Goal: Answer question/provide support

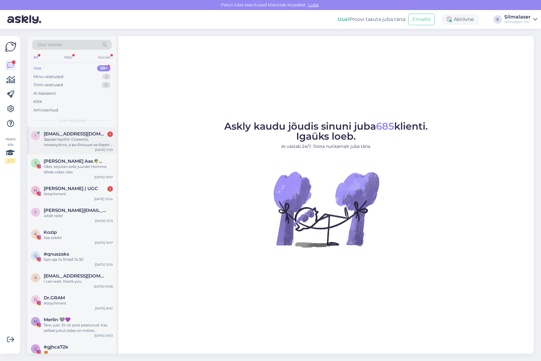
click at [72, 140] on div "Здравствуйте. Скажите, пожалуйста, а вы больше не берете детей ? Дочке 7 лет. С…" at bounding box center [78, 142] width 69 height 11
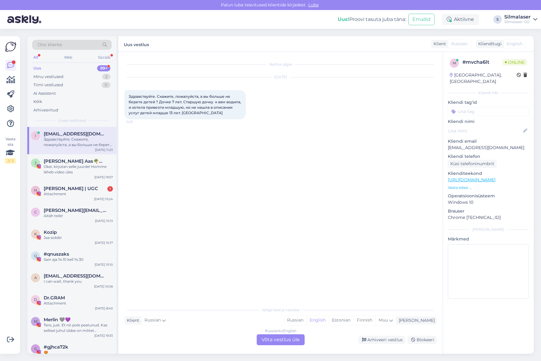
click at [282, 340] on div "Russian to English Võta vestlus üle" at bounding box center [281, 339] width 48 height 11
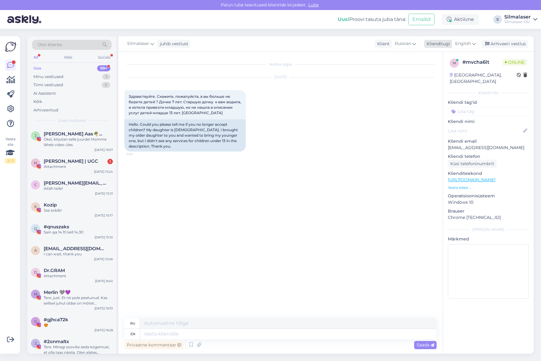
click at [471, 43] on span "English" at bounding box center [463, 43] width 16 height 7
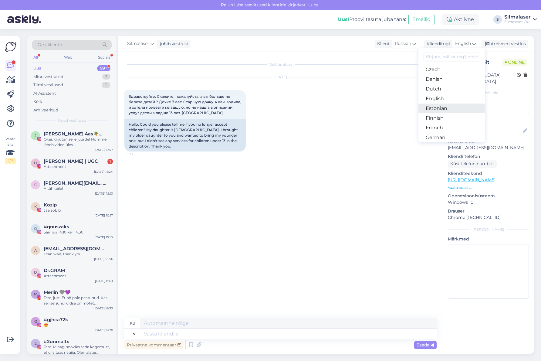
click at [438, 108] on link "Estonian" at bounding box center [452, 109] width 67 height 10
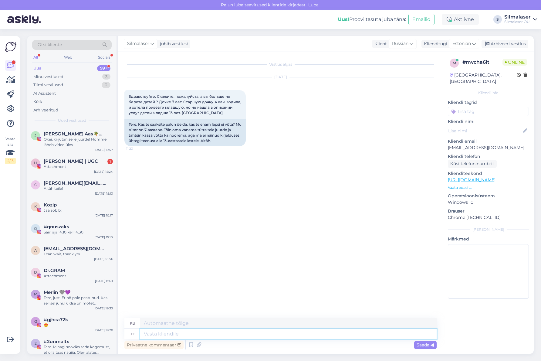
click at [162, 335] on textarea at bounding box center [288, 334] width 297 height 10
click at [148, 334] on textarea at bounding box center [288, 334] width 297 height 10
type textarea "Tere!"
type textarea "Привет!"
type textarea "Tere! Silma"
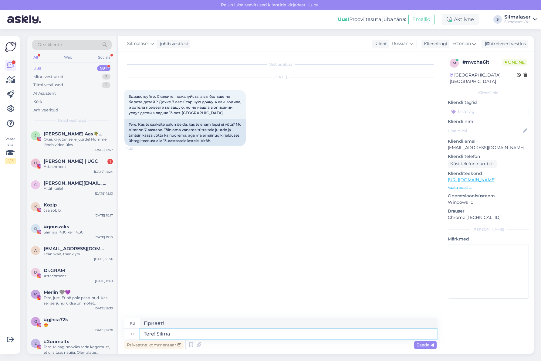
type textarea "Привет! Глаз"
type textarea "Tere! Silmalaseris"
type textarea "Привет! Лазер для глаз"
type textarea "Tere! Silmalaseris tõesti e"
type textarea "Привет! Действительно лазер для глаз."
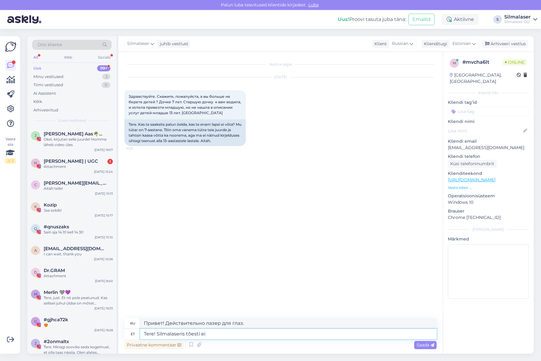
type textarea "Tere! Silmalaseris tõesti ei"
type textarea "Привет! В глаз лазер действительно не..."
type textarea "Tere! Silmalaseris tõesti ei ole"
type textarea "Привет! Лазера в глаз действительно нет."
type textarea "Tere! Silmalaseris tõesti ei ole vastuvõttu s"
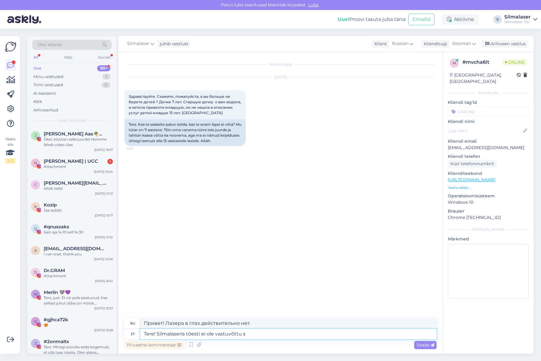
type textarea "Здравствуйте! В Силласере действительно нет приёма."
type textarea "Tere! Silmalaseris tõesti ei ole vastuvõttu seitsmeaastasele."
type textarea "Здравствуйте! В Силласере действительно нет приёма для семилетних детей."
type textarea "Tere! Silmalaseris tõesti ei ole vastuvõttu seitsmeaastasele. Katusepai"
type textarea "Привет! В Силмалазер действительно не принимают семилетних детей. Крыша."
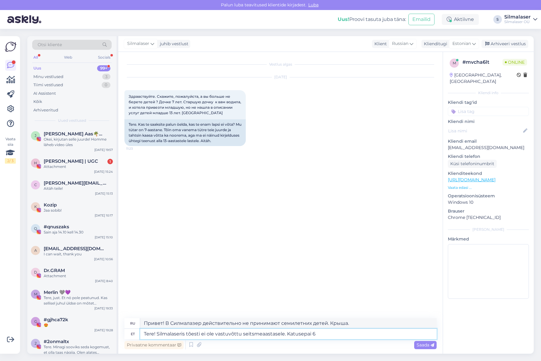
type textarea "Tere! Silmalaseris tõesti ei ole vastuvõttu seitsmeaastasele. Katusepai 6 k"
type textarea "Здравствуйте! В Силмалазер действительно не принимают семилетних детей. Катусеп…"
type textarea "Tere! Silmalaseris tõesti ei ole vastuvõttu seitsmeaastasele. Katusepai 6 kliin…"
type textarea "Здравствуйте! В Силмалазере действительно нет приёма для семилетних детей. Клин…"
type textarea "Tere! Silmalaseris tõesti ei ole vastuvõttu seitsmeaastasele. Katusepai 6 kliin…"
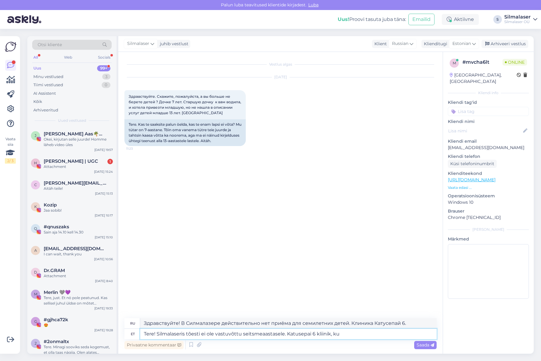
type textarea "Здравствуйте! В Силмалазере действительно нет приёма для семилетних детей. Клин…"
type textarea "Tere! Silmalaseris tõesti ei ole vastuvõttu seitsmeaastasele. Katusepai 6 kliin…"
type textarea "Здравствуйте! В клинике Silmalaser действительно нет приёма для семилетних дете…"
type textarea "Tere! Silmalaseris tõesti ei ole vastuvõttu seitsmeaastasele. Katusepai 6 kliin…"
type textarea "Здравствуйте! В Силмалазере действительно нет приёма для семилетних детей. Клин…"
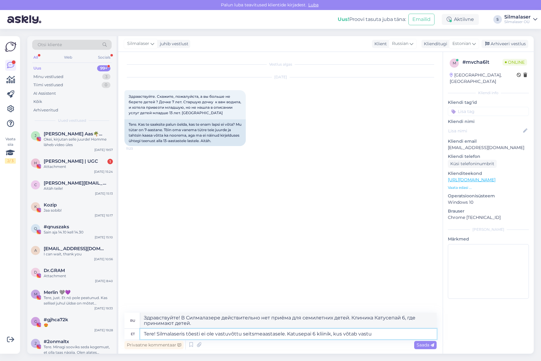
type textarea "Tere! Silmalaseris tõesti ei ole vastuvõttu seitsmeaastasele. Katusepai 6 kliin…"
type textarea "Здравствуйте! В клинике Silmalaser действительно нет приёма для семилетних дете…"
drag, startPoint x: 283, startPoint y: 335, endPoint x: 286, endPoint y: 341, distance: 6.8
click at [283, 335] on textarea "Tere! Silmalaseris tõesti ei ole vastuvõttu seitsmeaastasele. Katusepai 6 kliin…" at bounding box center [288, 334] width 297 height 10
type textarea "Tere! Silmalaseris tõesti ei ole vastuvõttu seitsmeaastasele . Katusepai 6 klii…"
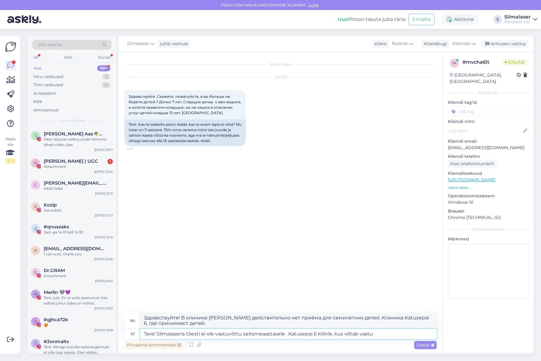
type textarea "Здравствуйте! В клинике Silmalaser действительно нет приёма для семилетних дете…"
type textarea "Tere! Silmalaseris tõesti ei ole vastuvõttu seitsmeaastasele la. Katusepai 6 kl…"
type textarea "Здравствуйте! В клинике Silmalaser действительно нет приёма для семилетних дете…"
type textarea "Tere! Silmalaseris tõesti ei ole vastuvõttu seitsmeaastasele lapse. Katusepai 6…"
type textarea "Здравствуйте! В Силмалазере действительно нет приёма для семилетних детей. Клин…"
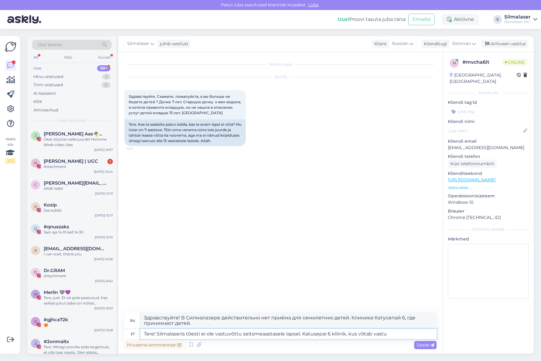
type textarea "Tere! Silmalaseris tõesti ei ole vastuvõttu seitsmeaastasele lapsele. Katusepai…"
type textarea "Здравствуйте! В клинике Silmalaser действительно нет приёма для семилетних дете…"
click at [394, 333] on textarea "Tere! Silmalaseris tõesti ei ole vastuvõttu seitsmeaastasele lapsele. Katusepai…" at bounding box center [288, 334] width 297 height 10
type textarea "Tere! Silmalaseris tõesti ei ole vastuvõttu seitsmeaastasele lapsele. Katusepai…"
type textarea "Здравствуйте! В клинике «Силмалазер» действительно нет приёма для семилетних де…"
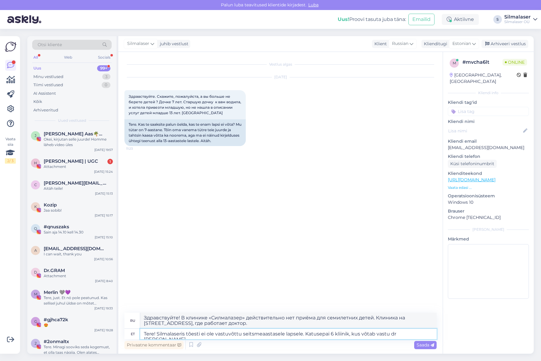
type textarea "Tere! Silmalaseris tõesti ei ole vastuvõttu seitsmeaastasele lapsele. Katusepai…"
type textarea "Здравствуйте! В клинике «Силмалазер» действительно нет приёма для семилетних де…"
type textarea "Tere! Silmalaseris tõesti ei ole vastuvõttu seitsmeaastasele lapsele. Katusepai…"
type textarea "Здравствуйте! В клинике Silmalaser действительно нет приёма для семилетних дете…"
type textarea "Tere! Silmalaseris tõesti ei ole vastuvõttu seitsmeaastasele lapsele. Katusepai…"
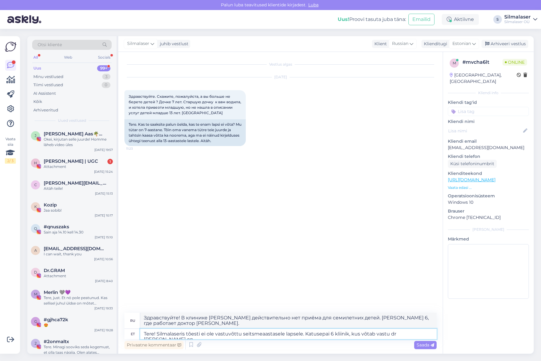
type textarea "Здравствуйте! В клинике Silmalaser действительно нет приёма для семилетних дете…"
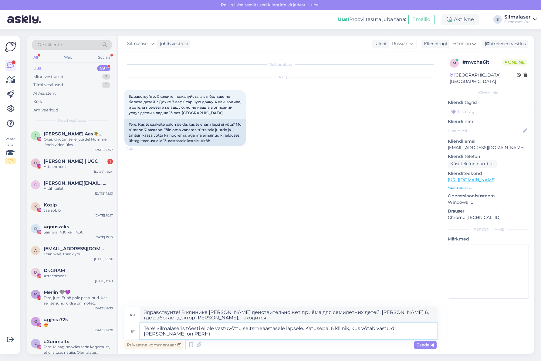
type textarea "Tere! Silmalaseris tõesti ei ole vastuvõttu seitsmeaastasele lapsele. Katusepai…"
type textarea "Здравствуйте! В клинике Silmalaser действительно нет приёма для семилетних дете…"
type textarea "Tere! Silmalaseris tõesti ei ole vastuvõttu seitsmeaastasele lapsele. Katusepai…"
type textarea "Здравствуйте! В клинике Silmalaser действительно нет приёма для семилетних дете…"
type textarea "Tere! Silmalaseris tõesti ei ole vastuvõttu seitsmeaastasele lapsele. Katusepai…"
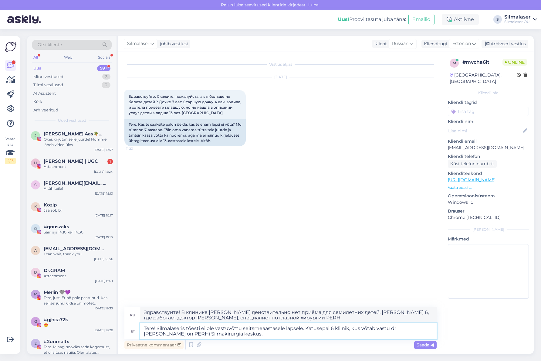
type textarea "Здравствуйте! В клинике Silmalaser действительно нет записи на приём для семиле…"
click at [327, 328] on textarea "Tere! Silmalaseris tõesti ei ole vastuvõttu seitsmeaastasele lapsele. Katusepai…" at bounding box center [288, 331] width 297 height 16
type textarea "Tere! Silmalaseris tõesti ei ole vastuvõttu seitsmeaastasele lapsele. Katusepap…"
type textarea "Здравствуйте! В клинике Silmalaser действительно нет приёма для семилетних дете…"
click at [228, 336] on textarea "Tere! Silmalaseris tõesti ei ole vastuvõttu seitsmeaastasele lapsele. Katusepap…" at bounding box center [288, 331] width 297 height 16
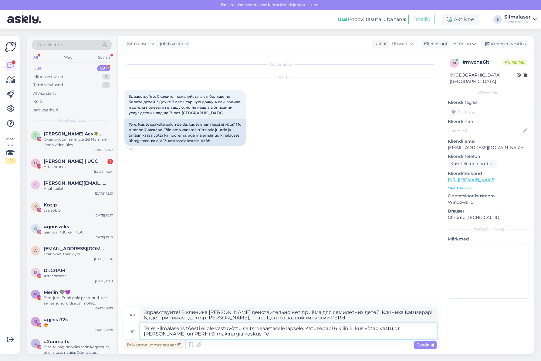
type textarea "Tere! Silmalaseris tõesti ei ole vastuvõttu seitsmeaastasele lapsele. Katusepap…"
type textarea "Здравствуйте! Silmalaser действительно не принимает детей семи лет. Клиника Kat…"
type textarea "Tere! Silmalaseris tõesti ei ole vastuvõttu seitsmeaastasele lapsele. Katusepap…"
type textarea "Здравствуйте! В клинике Silmalaser действительно нет приёма для семилетних дете…"
type textarea "Tere! Silmalaseris tõesti ei ole vastuvõttu seitsmeaastasele lapsele. Katusepap…"
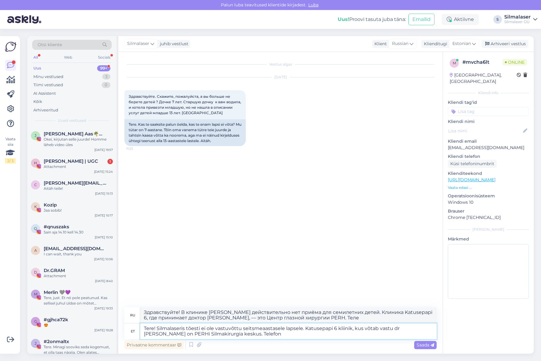
type textarea "Здравствуйте! В клинике Silmalaser действительно нет приёма для семилетних дете…"
type textarea "Tere! Silmalaseris tõesti ei ole vastuvõttu seitsmeaastasele lapsele. Katusepap…"
type textarea "Здравствуйте! В клинике Silmalaser действительно нет приёма для семилетних дете…"
type textarea "Tere! Silmalaseris tõesti ei ole vastuvõttu seitsmeaastasele lapsele. Katusepap…"
type textarea "Здравствуйте! В клинике Silmalaser действительно нет приёма для семилетних дете…"
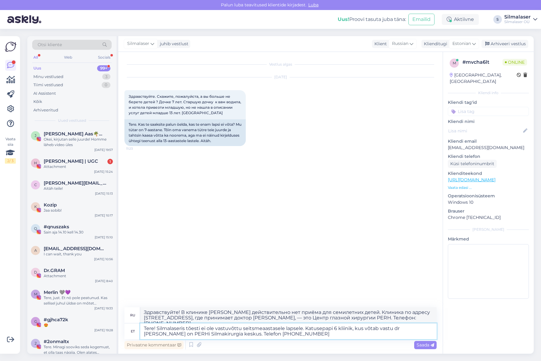
type textarea "Tere! Silmalaseris tõesti ei ole vastuvõttu seitsmeaastasele lapsele. Katusepap…"
type textarea "Здравствуйте! В клинике Silmalaser действительно нет приёма для семилетних дете…"
type textarea "Tere! Silmalaseris tõesti ei ole vastuvõttu seitsmeaastasele lapsele. Katusepap…"
click at [417, 343] on span "Saada" at bounding box center [426, 344] width 18 height 5
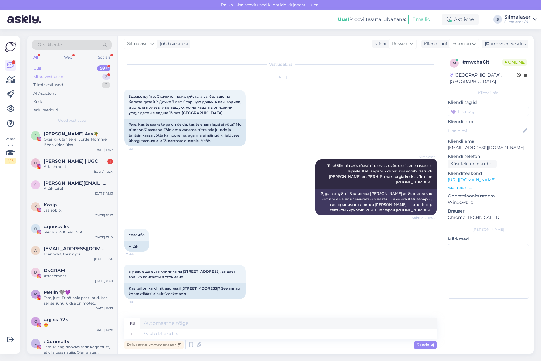
click at [50, 75] on div "Minu vestlused" at bounding box center [48, 77] width 30 height 6
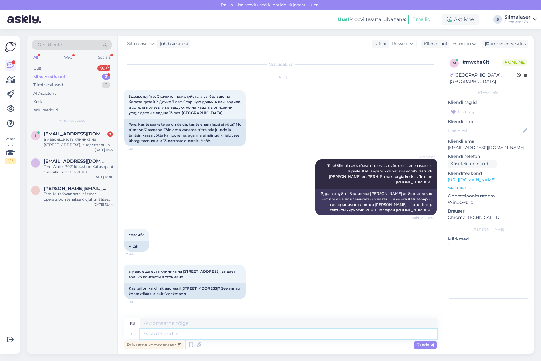
click at [156, 333] on textarea at bounding box center [288, 334] width 297 height 10
type textarea "T"
type textarea "Т"
type textarea "Meil"
type textarea "Мы"
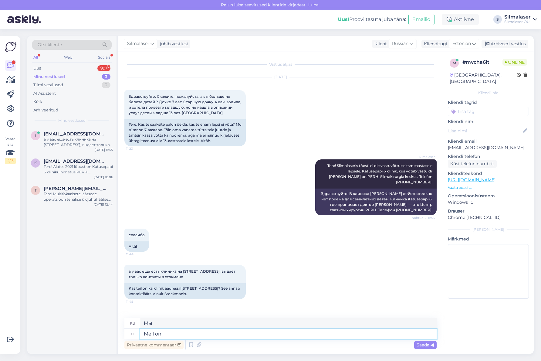
type textarea "Meil on"
type textarea "У нас есть"
type textarea "Meil on Katusepapi"
type textarea "У нас есть рубероид"
type textarea "Meil on Katusepapi 6 a"
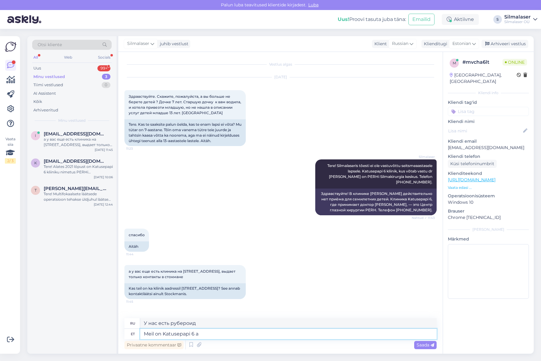
type textarea "У нас есть кровельный лист 6"
type textarea "Meil on Katusepapi 6 ainult o"
type textarea "У нас есть только кровельный лист 6"
type textarea "Meil on Katusepapi 6 ainult operatsiooniblokk."
type textarea "У нас есть только действующий блок на Катусепапи 6."
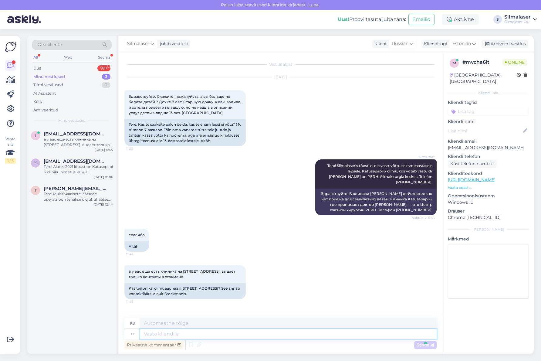
scroll to position [24, 0]
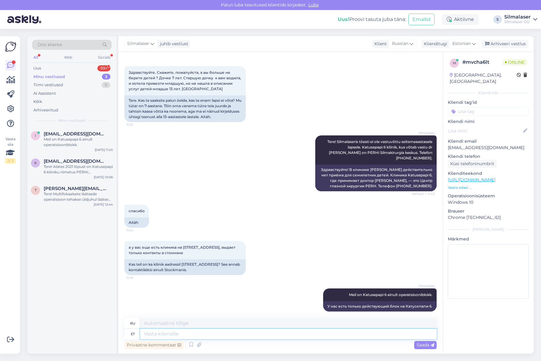
type textarea "J"
type textarea "Дж."
type textarea "Kontaktlääts"
type textarea "Контактные линзы"
type textarea "Kontaktläätsesid nooremal"
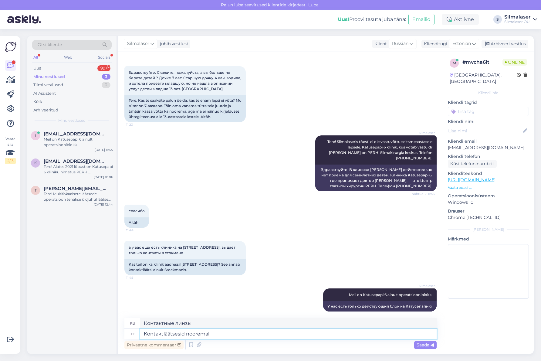
type textarea "Контактные линзы для молодых людей"
type textarea "Kontaktläätsesid nooremale kui"
type textarea "Контактные линзы для детей младше"
type textarea "Kontaktläätsesid nooremale"
type textarea "Контактные линзы для молодых людей"
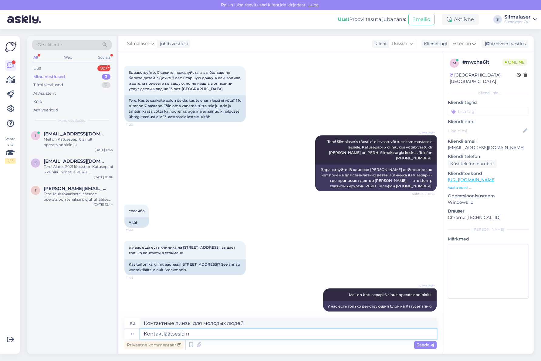
type textarea "Kontaktläätsesid"
type textarea "Контактные линзы"
type textarea "Kontaktläätsesid alla"
type textarea "Контактные линзы вниз"
type textarea "Kontaktläätsesid alla 13"
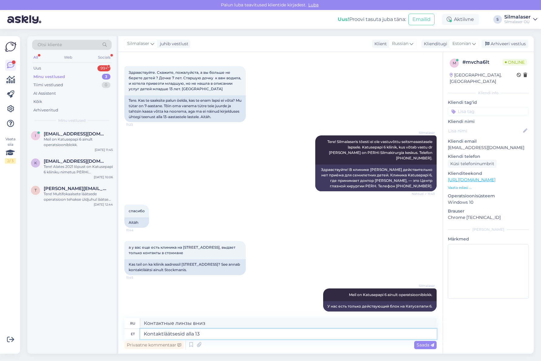
type textarea "Контактные линзы до 13"
type textarea "Kontaktläätsesid alla 13-aastastele e"
type textarea "Контактные линзы для детей до 13 лет"
type textarea "Kontaktläätsesid alla 13-aastastele ei t"
type textarea "Контактные линзы не рекомендуются детям младше 13 лет."
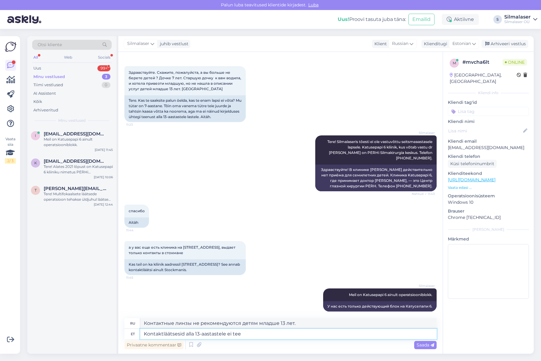
type textarea "Kontaktläätsesid alla 13-aastastele ei tee"
type textarea "Контактные линзы не предназначены для детей младше 13 лет."
type textarea "Kontaktläätsesid alla 13-aastastele ei tee mei"
type textarea "Мы не производим контактные линзы для детей младше 13 лет."
type textarea "Kontaktläätsesid alla 13-aastastele ei tee mei ka."
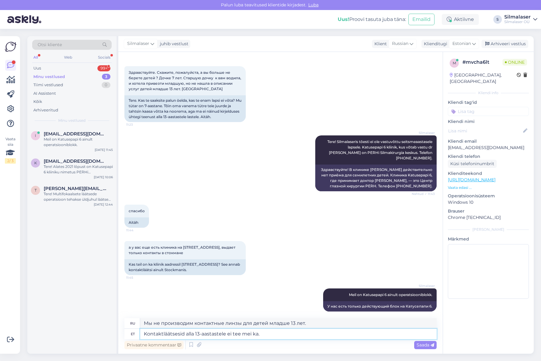
type textarea "Мы также не производим контактные линзы для детей младше 13 лет."
drag, startPoint x: 263, startPoint y: 335, endPoint x: 227, endPoint y: 334, distance: 35.8
click at [227, 334] on textarea "Kontaktläätsesid alla 13-aastastele ei tee mei ka." at bounding box center [288, 334] width 297 height 10
type textarea "Kontaktläätsesid alla 13-aastastele me e"
type textarea "Контактные линзы для детей до 13 лет"
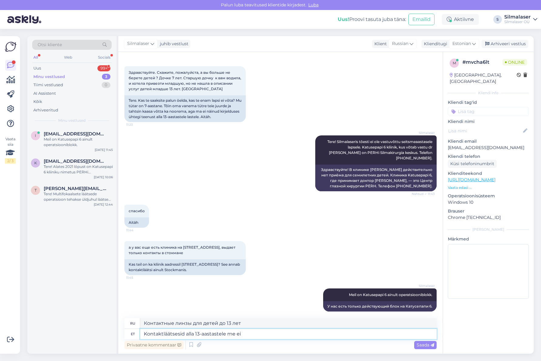
type textarea "Kontaktläätsesid alla 13-aastastele me ei t"
type textarea "Мы не предоставляем контактные линзы детям младше 13 лет."
type textarea "Kontaktläätsesid alla 13-aastastele me ei tee"
type textarea "Мы не производим контактные линзы для детей младше 13 лет."
type textarea "Kontaktläätsesid alla 13-aastastele me ei tee."
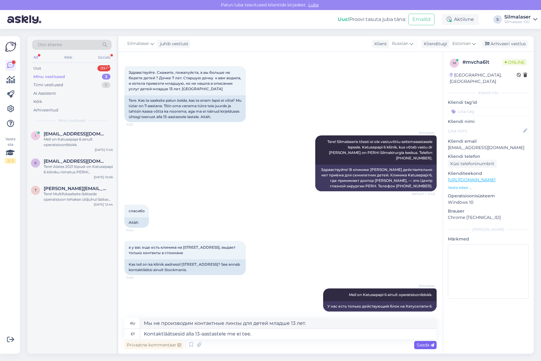
click at [421, 345] on span "Saada" at bounding box center [426, 344] width 18 height 5
